Goal: Use online tool/utility: Utilize a website feature to perform a specific function

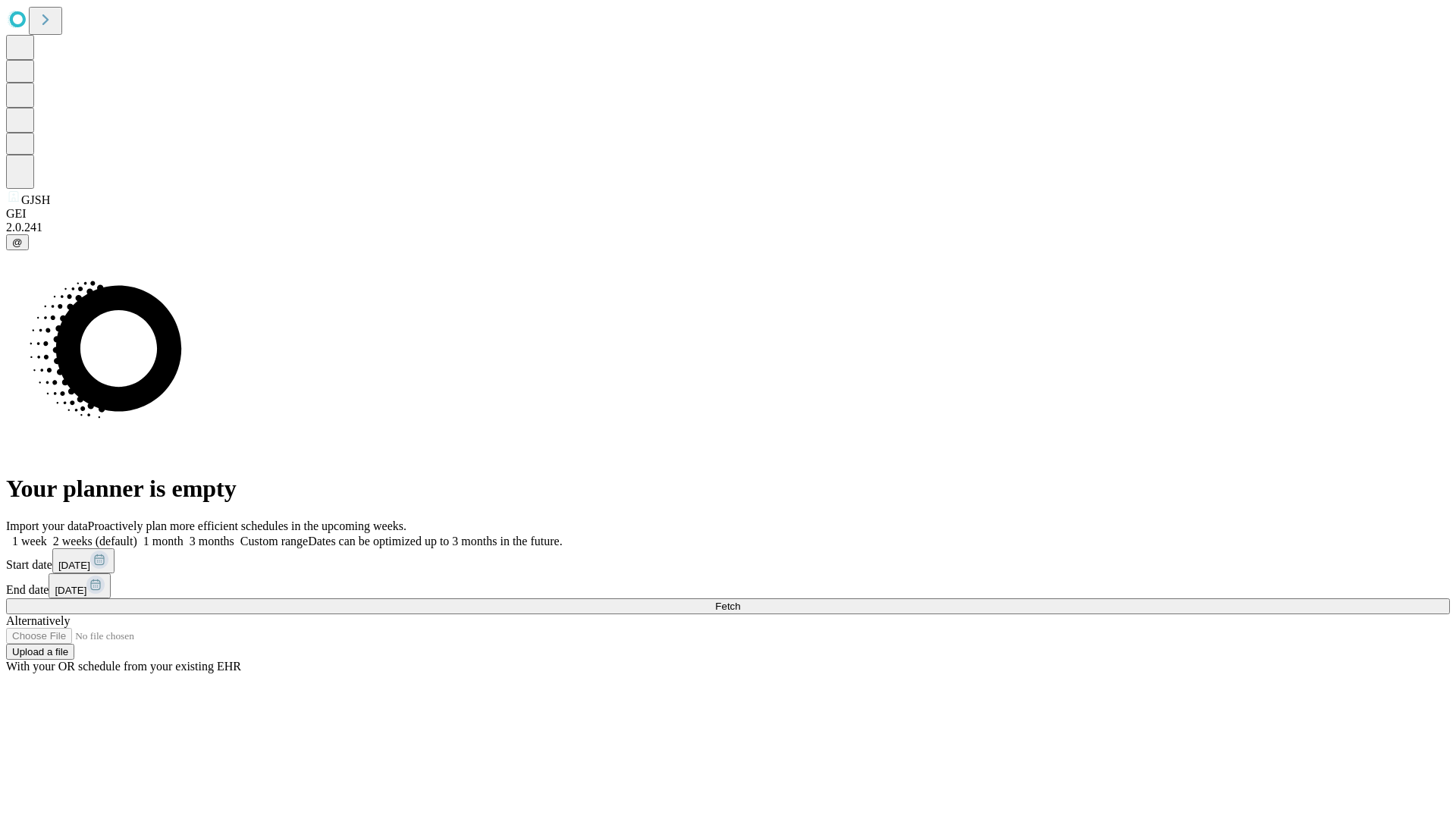
click at [47, 535] on label "1 week" at bounding box center [26, 541] width 41 height 13
click at [740, 601] on span "Fetch" at bounding box center [728, 607] width 25 height 12
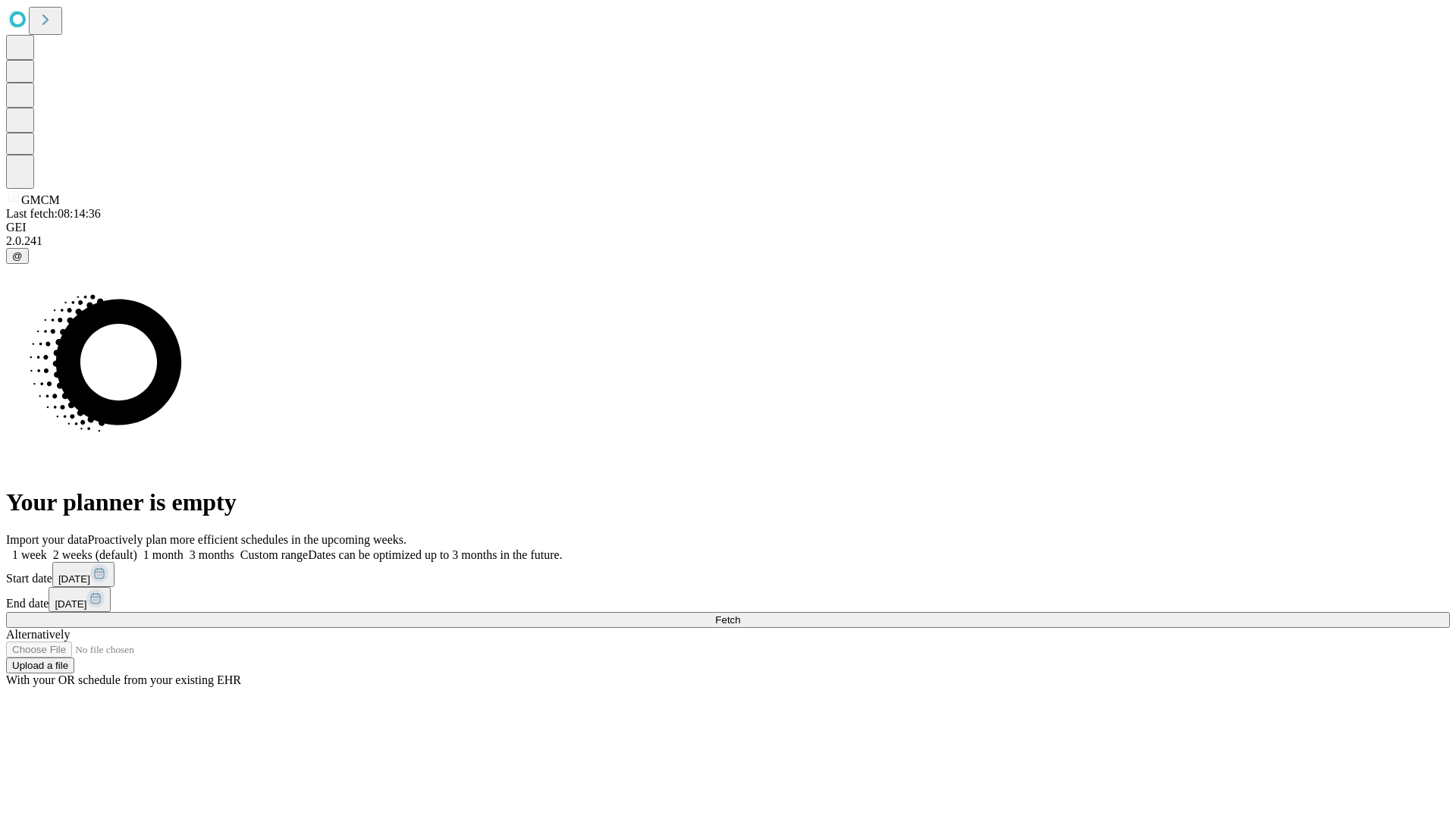
click at [47, 548] on label "1 week" at bounding box center [26, 554] width 41 height 13
click at [740, 614] on span "Fetch" at bounding box center [728, 620] width 25 height 12
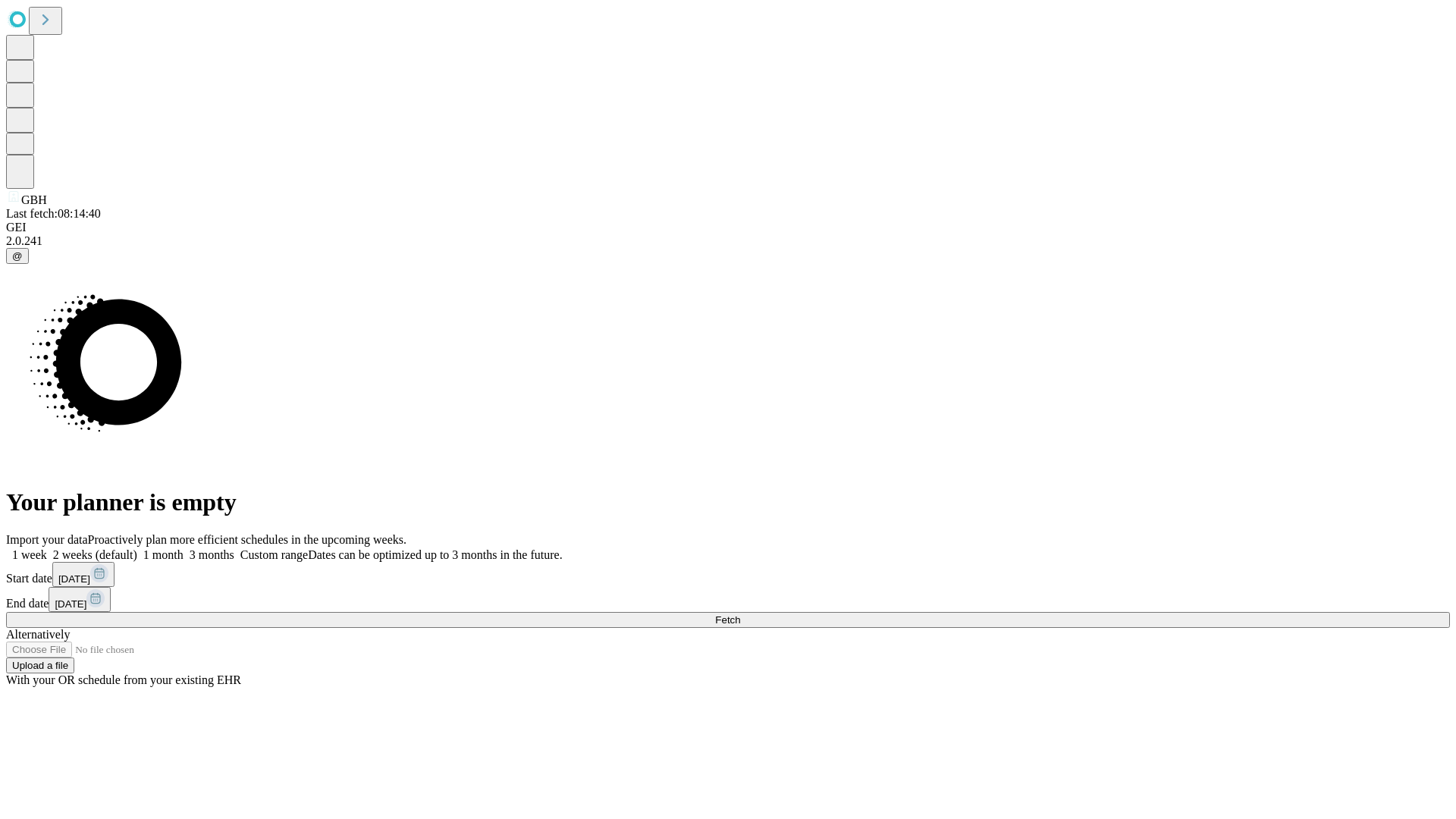
click at [47, 548] on label "1 week" at bounding box center [26, 554] width 41 height 13
click at [740, 614] on span "Fetch" at bounding box center [728, 620] width 25 height 12
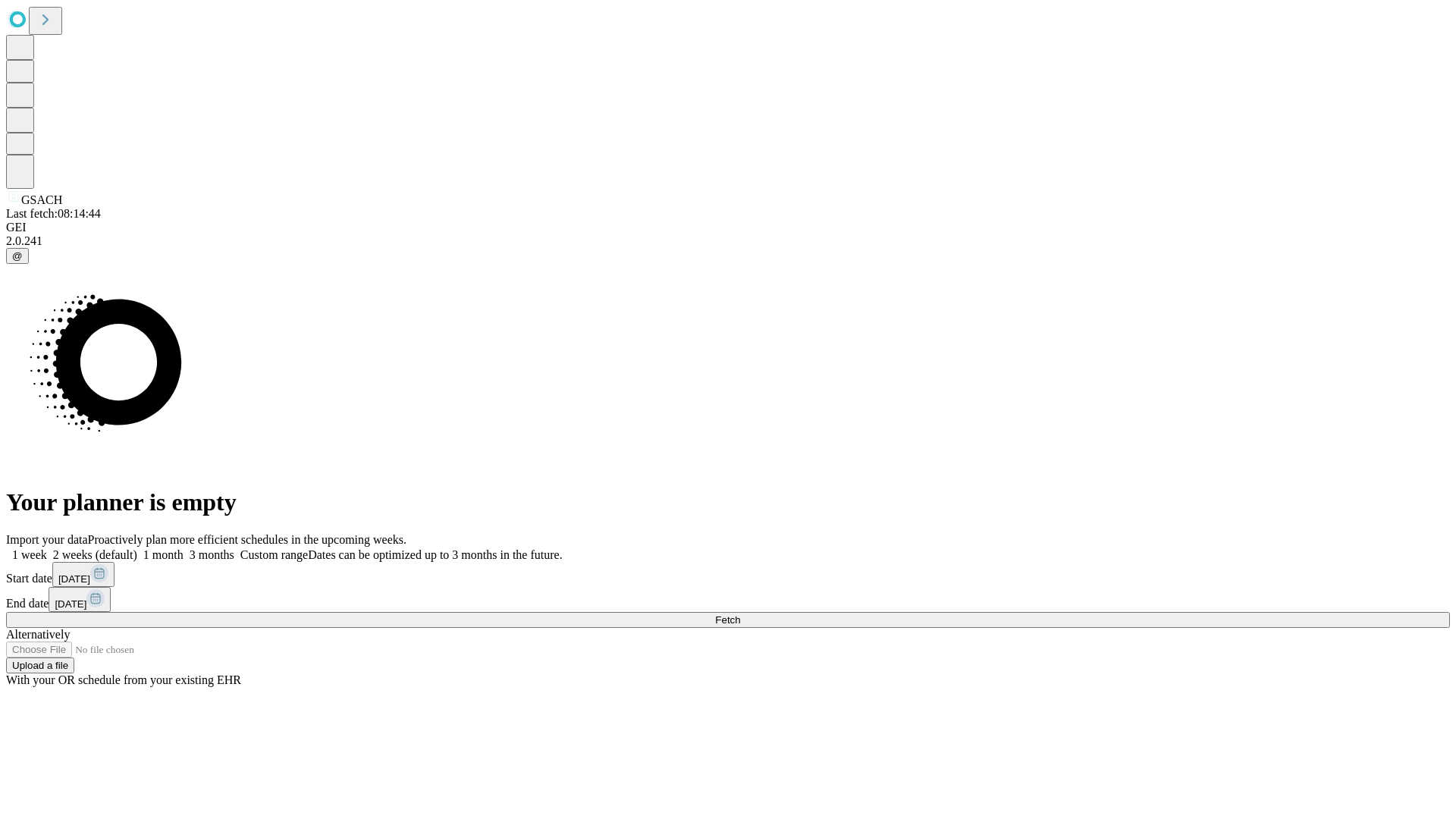
click at [47, 548] on label "1 week" at bounding box center [26, 554] width 41 height 13
click at [740, 614] on span "Fetch" at bounding box center [728, 620] width 25 height 12
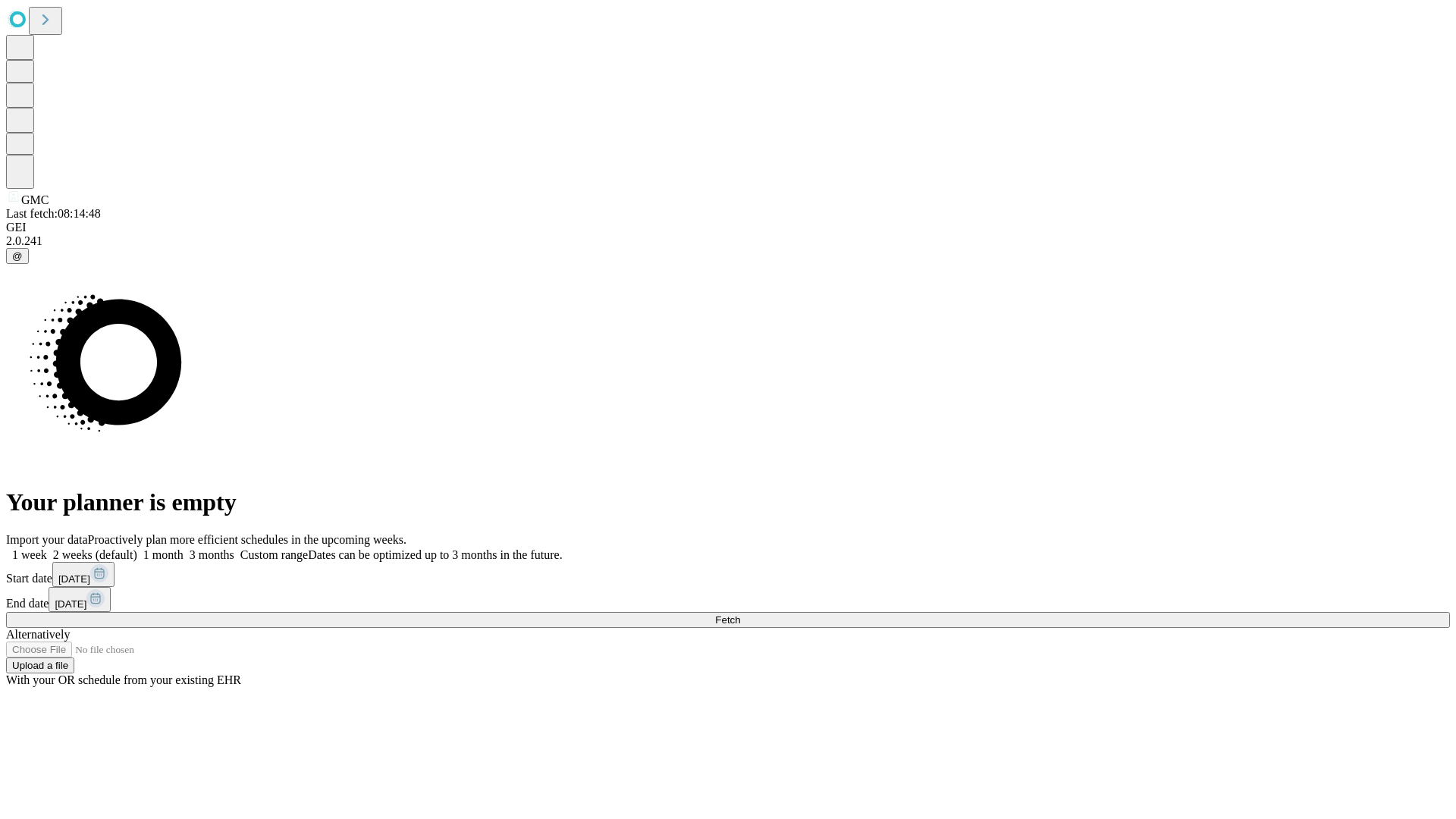
click at [47, 548] on label "1 week" at bounding box center [26, 554] width 41 height 13
click at [740, 614] on span "Fetch" at bounding box center [728, 620] width 25 height 12
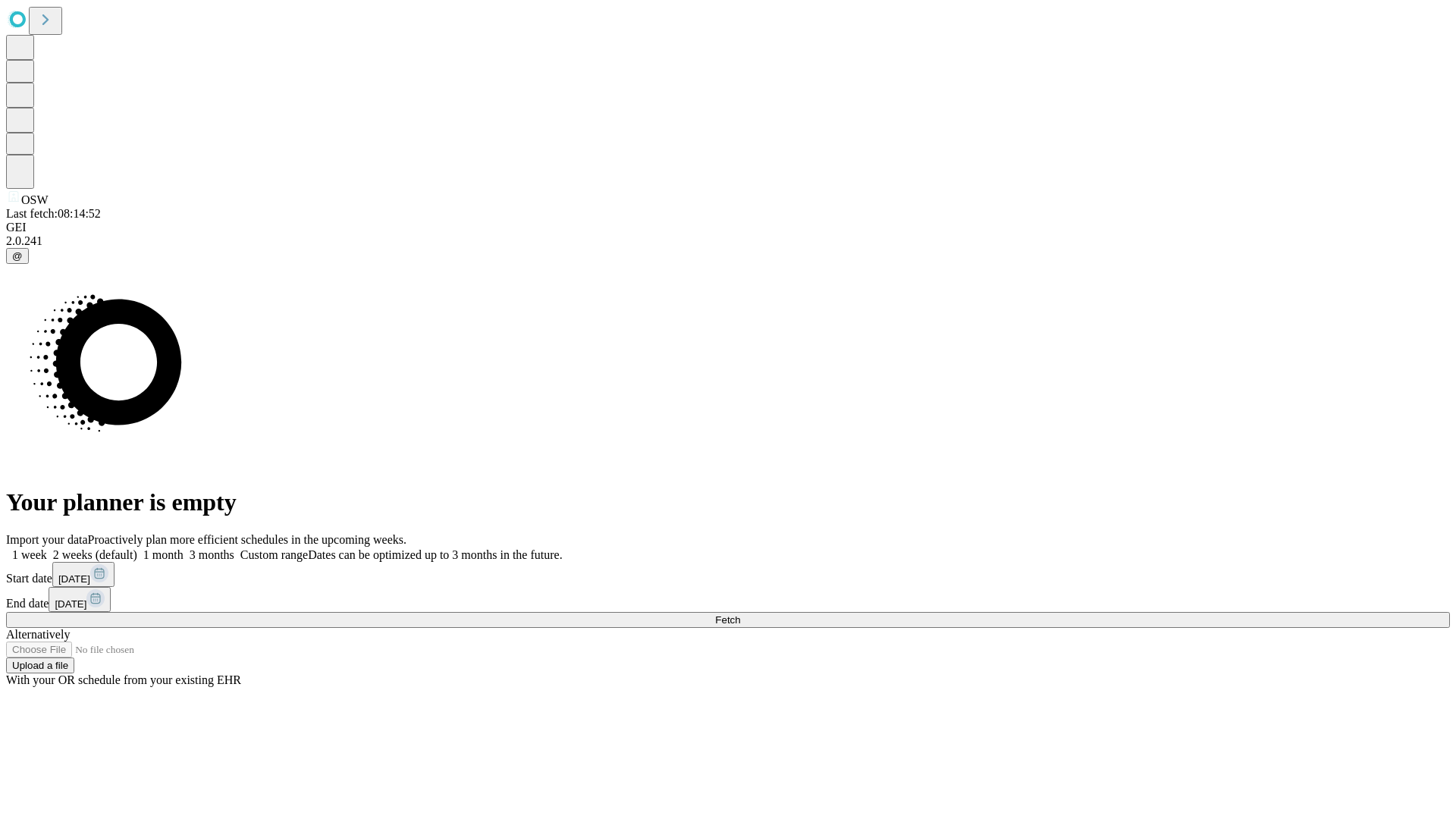
click at [47, 548] on label "1 week" at bounding box center [26, 554] width 41 height 13
click at [740, 614] on span "Fetch" at bounding box center [728, 620] width 25 height 12
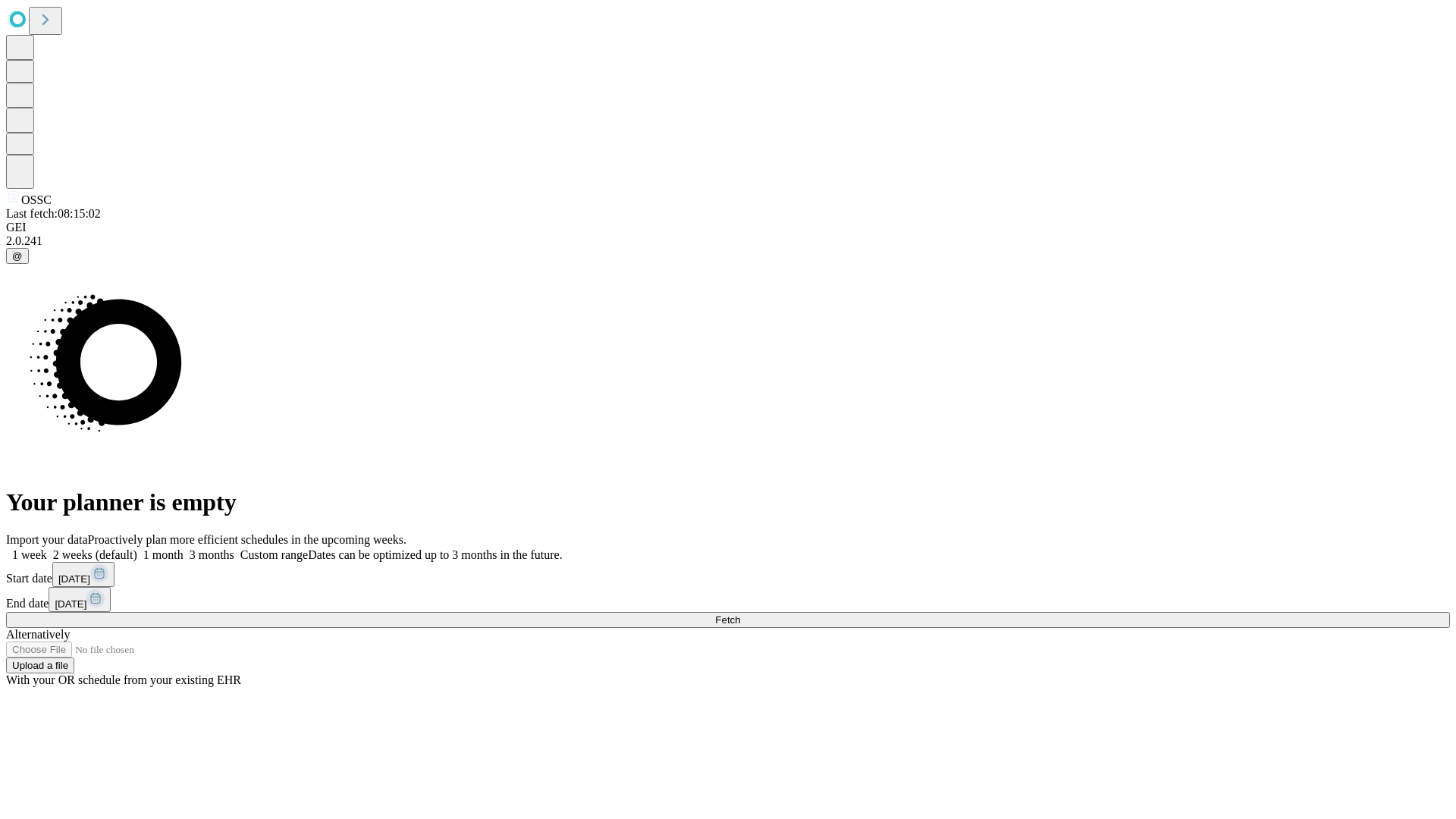
click at [47, 548] on label "1 week" at bounding box center [26, 554] width 41 height 13
click at [740, 614] on span "Fetch" at bounding box center [728, 620] width 25 height 12
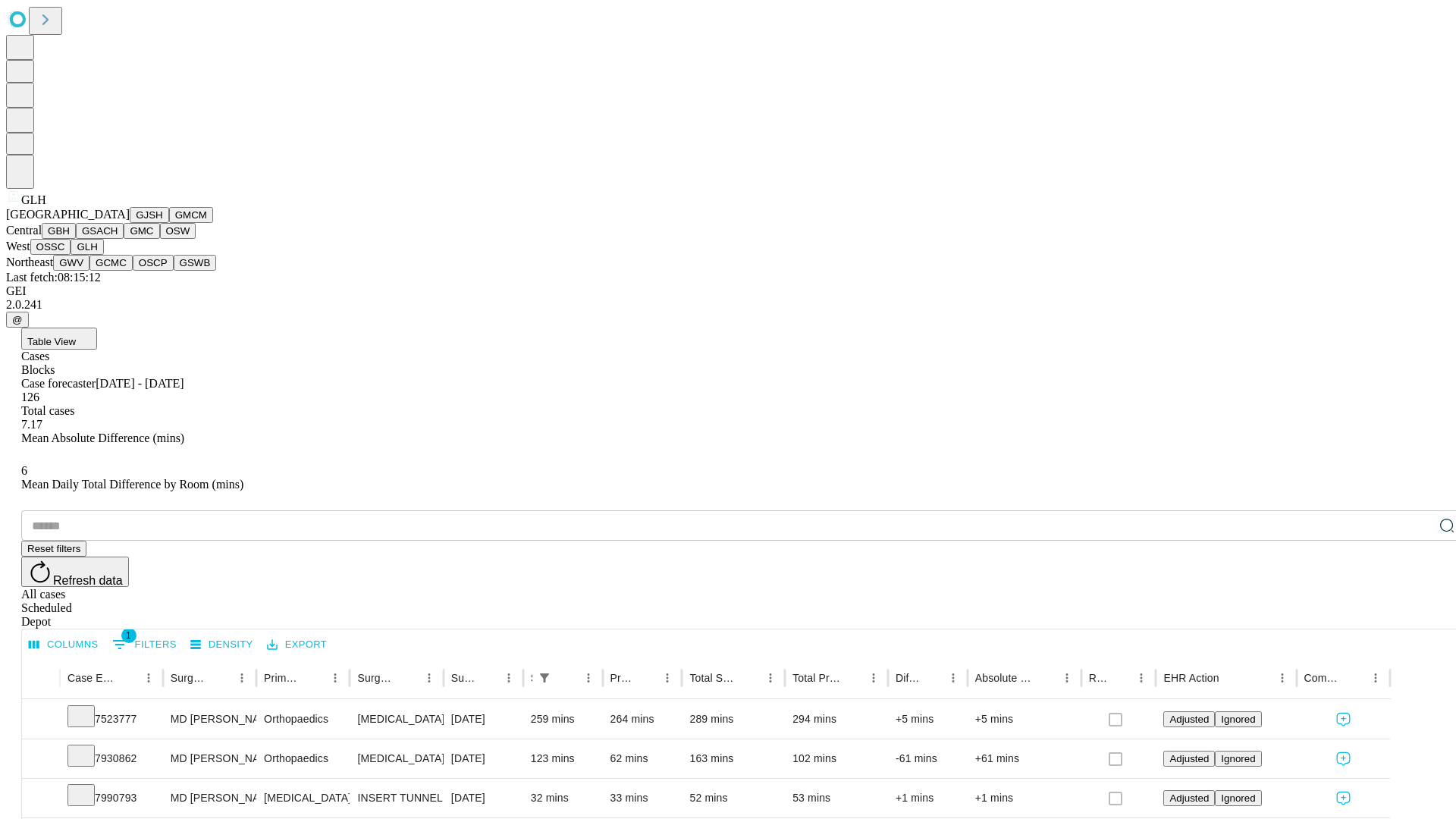
click at [90, 271] on button "GWV" at bounding box center [70, 262] width 36 height 16
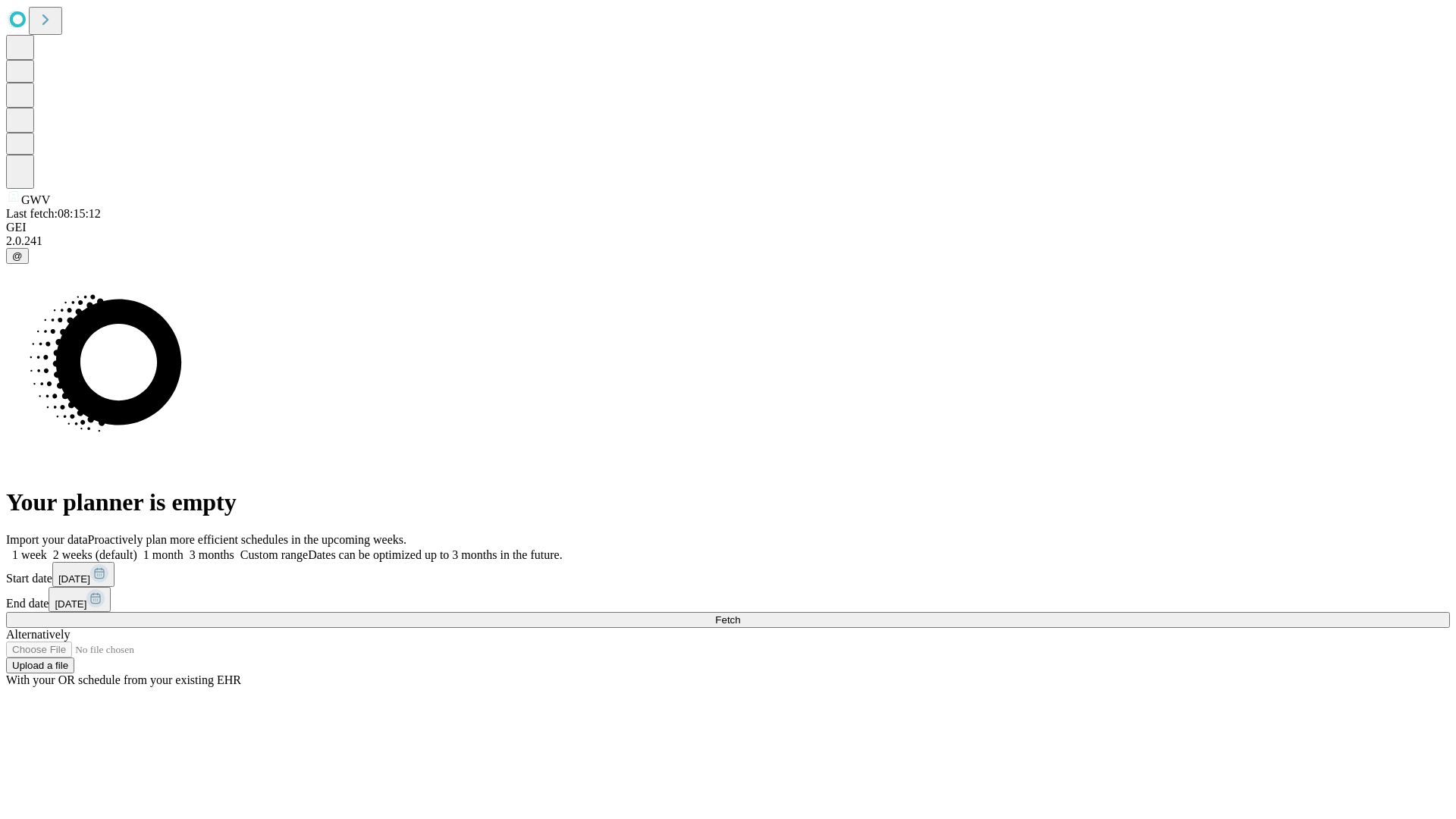
click at [47, 548] on label "1 week" at bounding box center [26, 554] width 41 height 13
click at [740, 614] on span "Fetch" at bounding box center [728, 620] width 25 height 12
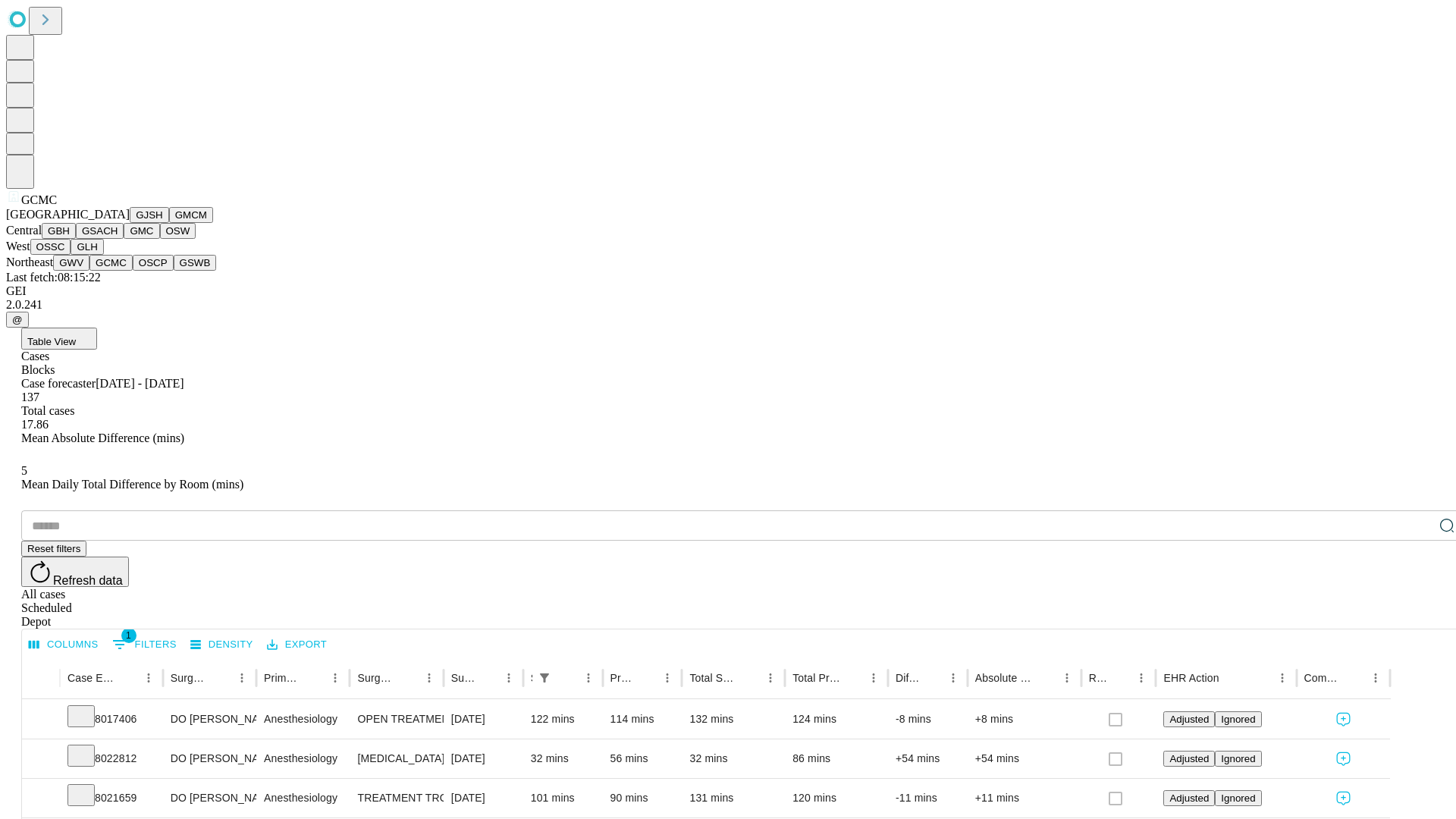
click at [132, 271] on button "OSCP" at bounding box center [153, 262] width 41 height 16
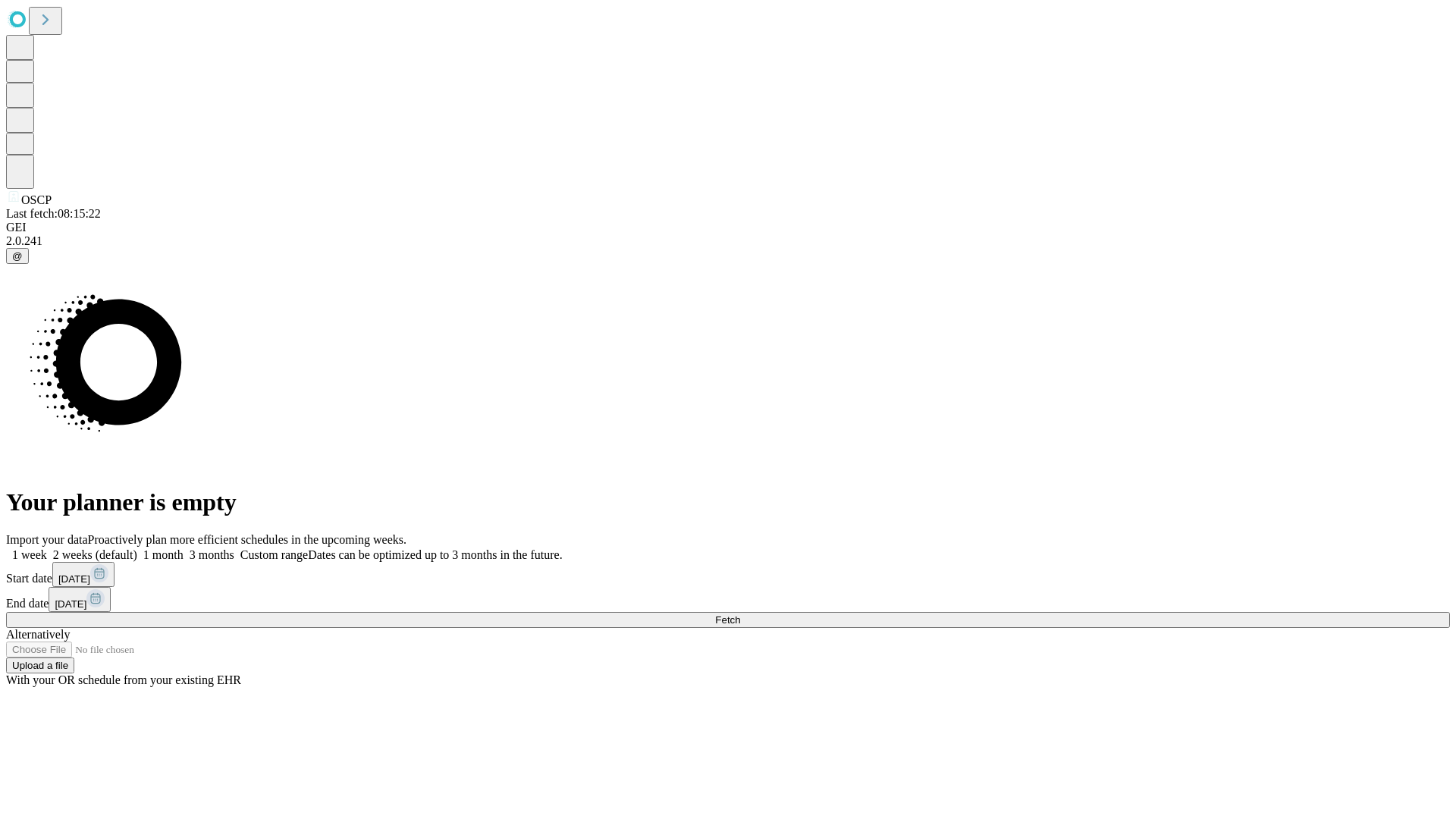
click at [47, 548] on label "1 week" at bounding box center [26, 554] width 41 height 13
click at [740, 614] on span "Fetch" at bounding box center [728, 620] width 25 height 12
